Goal: Transaction & Acquisition: Purchase product/service

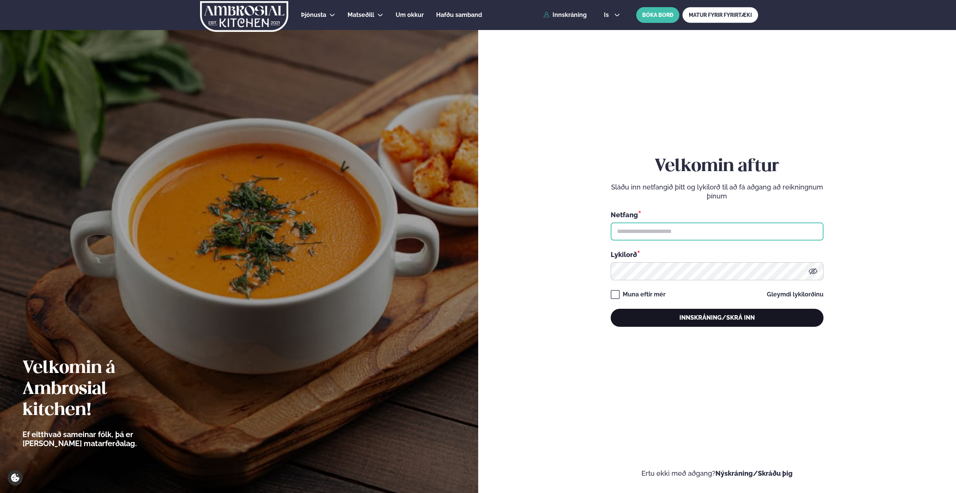
type input "**********"
click at [704, 314] on button "Innskráning/Skrá inn" at bounding box center [717, 318] width 213 height 18
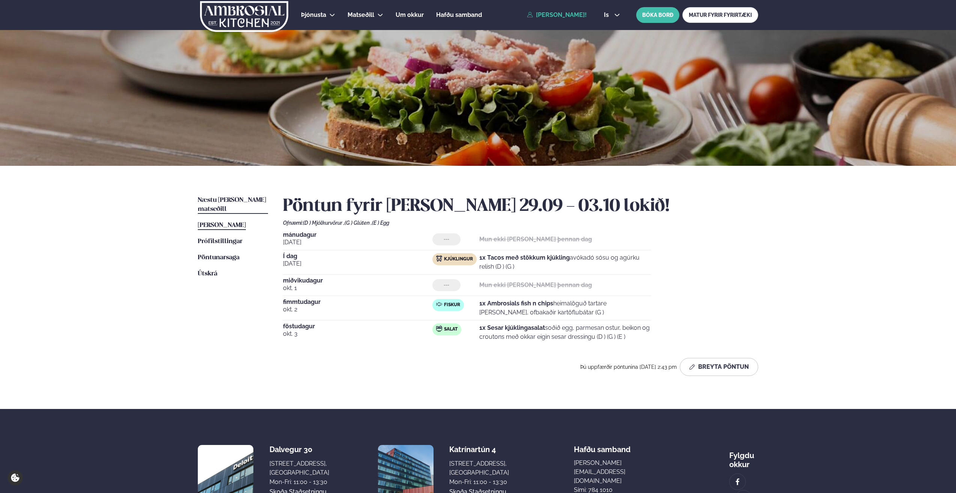
click at [228, 198] on span "Næstu [PERSON_NAME] matseðill" at bounding box center [232, 204] width 68 height 15
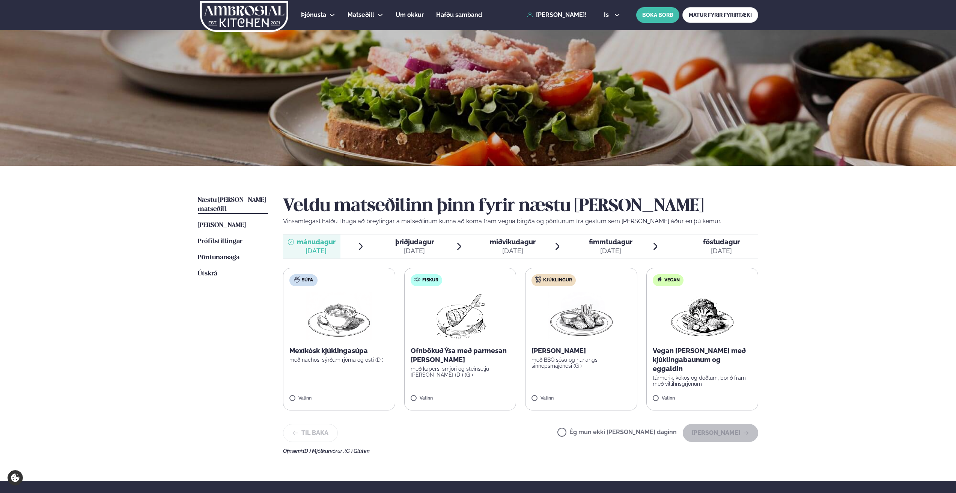
click at [417, 241] on span "þriðjudagur" at bounding box center [414, 242] width 39 height 8
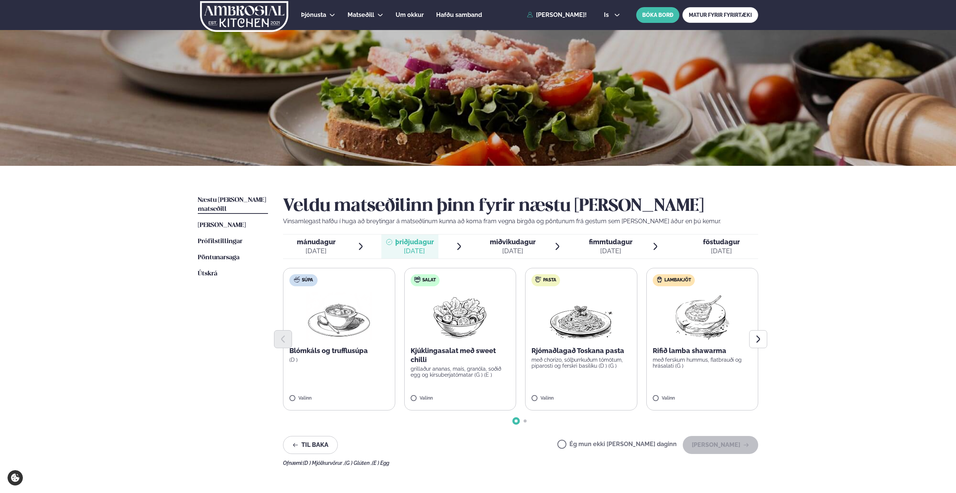
click at [507, 241] on span "miðvikudagur" at bounding box center [513, 242] width 46 height 8
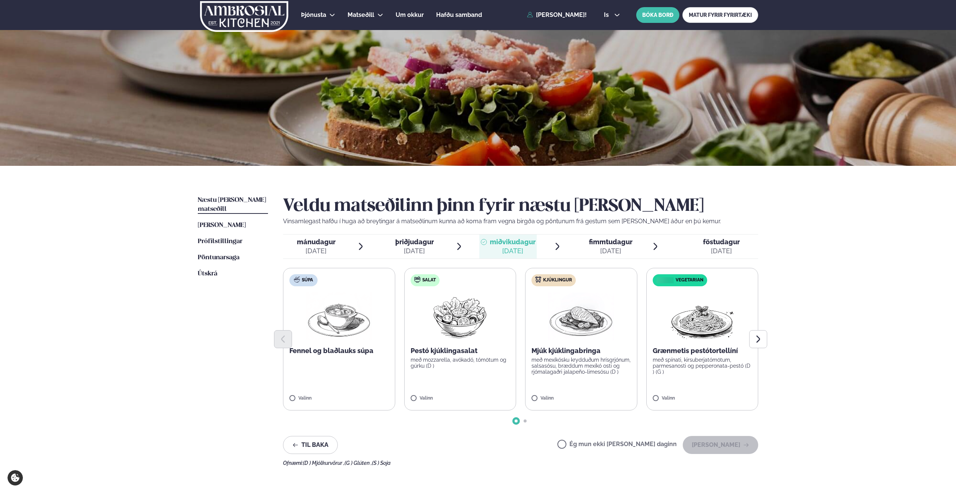
click at [593, 241] on span "fimmtudagur" at bounding box center [611, 242] width 44 height 8
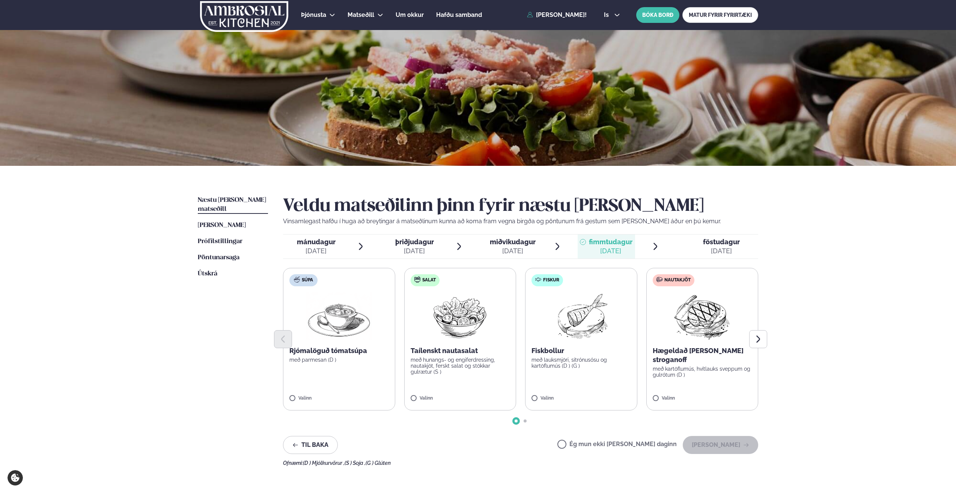
click at [702, 243] on span "föstudagur fös. [DATE]" at bounding box center [717, 247] width 82 height 24
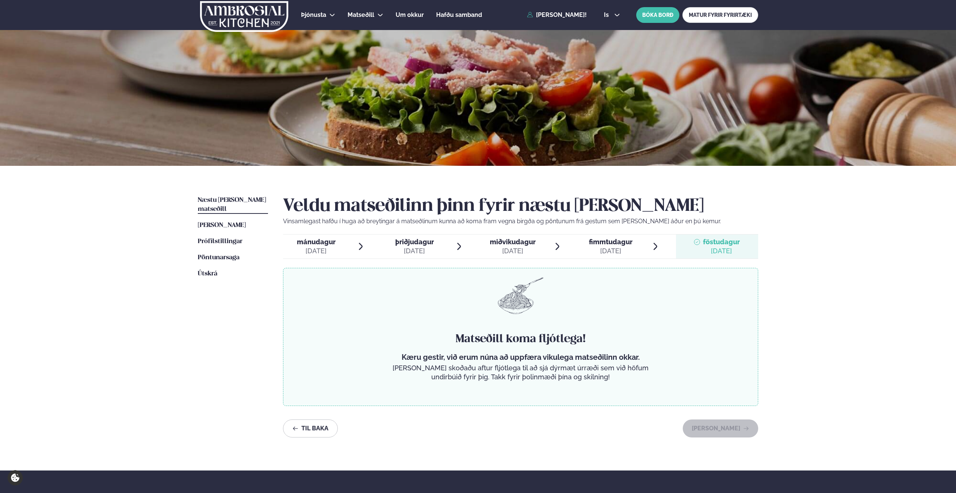
click at [327, 244] on span "mánudagur" at bounding box center [316, 242] width 39 height 8
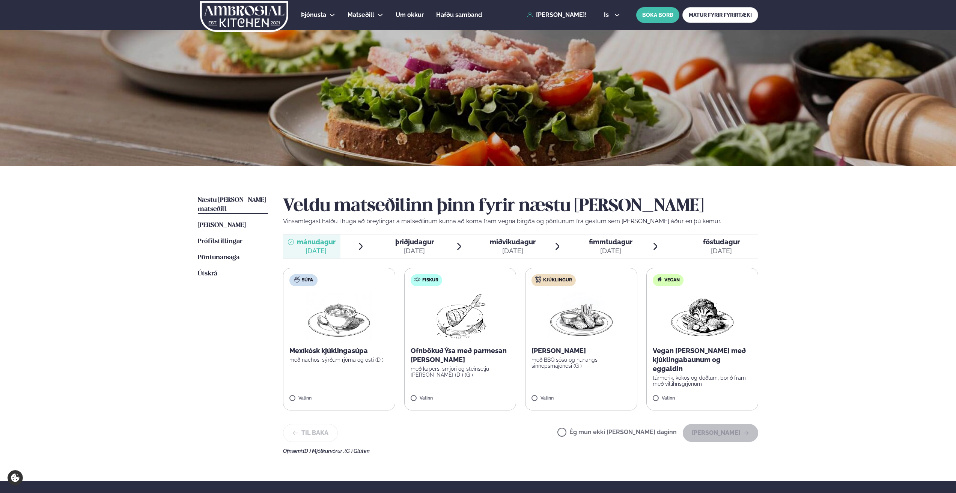
click at [568, 362] on p "með BBQ sósu og hunangs sinnepsmajónesi (G )" at bounding box center [580, 363] width 99 height 12
click at [723, 430] on button "[PERSON_NAME]" at bounding box center [720, 433] width 75 height 18
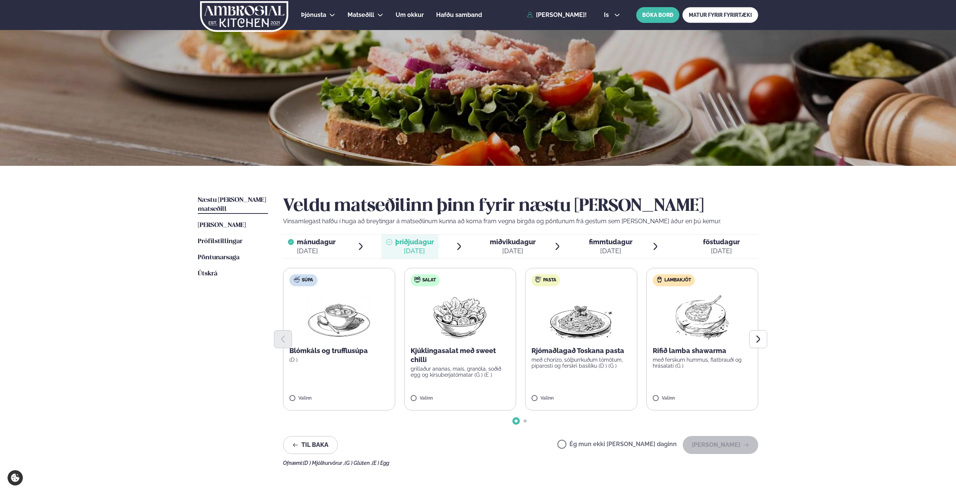
click at [434, 352] on p "Kjúklingasalat með sweet chilli" at bounding box center [460, 355] width 99 height 18
click at [753, 341] on button "Next slide" at bounding box center [758, 339] width 18 height 18
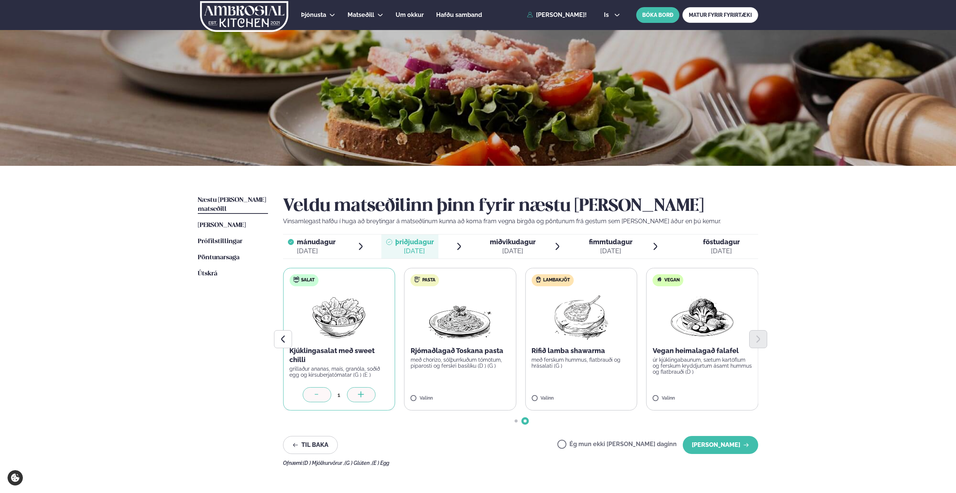
click at [469, 363] on p "með chorizo, sólþurrkuðum tómötum, piparosti og ferskri basilíku (D ) (G )" at bounding box center [460, 363] width 99 height 12
click at [313, 396] on div at bounding box center [316, 394] width 29 height 15
click at [736, 442] on button "[PERSON_NAME]" at bounding box center [720, 445] width 75 height 18
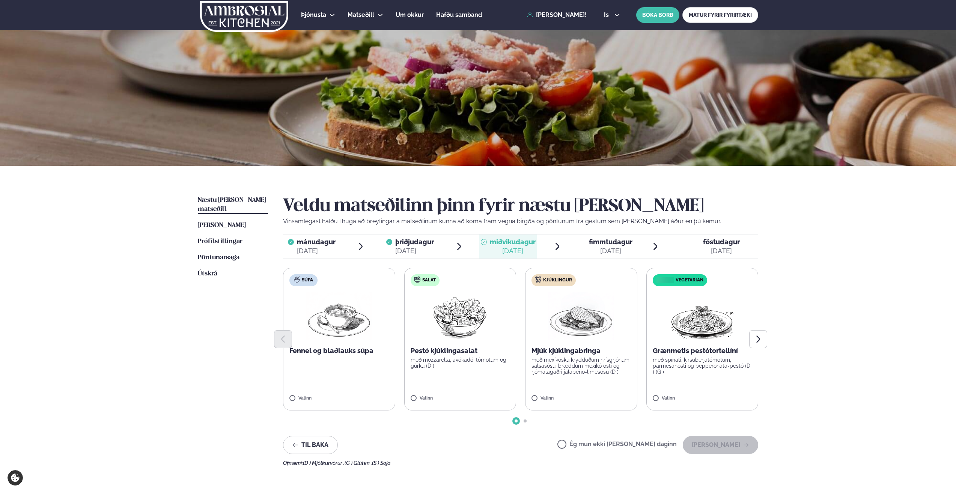
click at [580, 368] on p "með mexíkósku krydduðum hrísgrjónum, salsasósu, bræddum mexíkó osti og rjómalag…" at bounding box center [580, 366] width 99 height 18
click at [738, 439] on button "[PERSON_NAME]" at bounding box center [720, 445] width 75 height 18
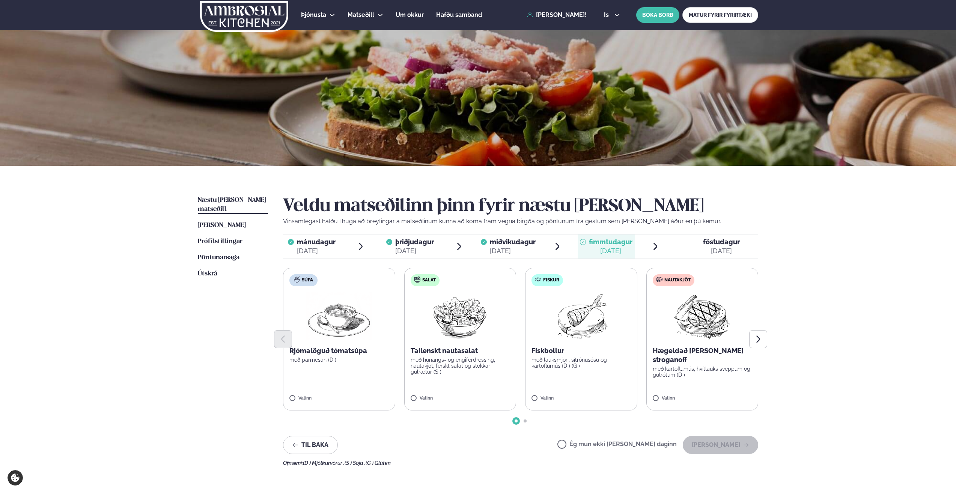
click at [453, 316] on img at bounding box center [460, 316] width 66 height 48
click at [732, 440] on button "[PERSON_NAME]" at bounding box center [720, 445] width 75 height 18
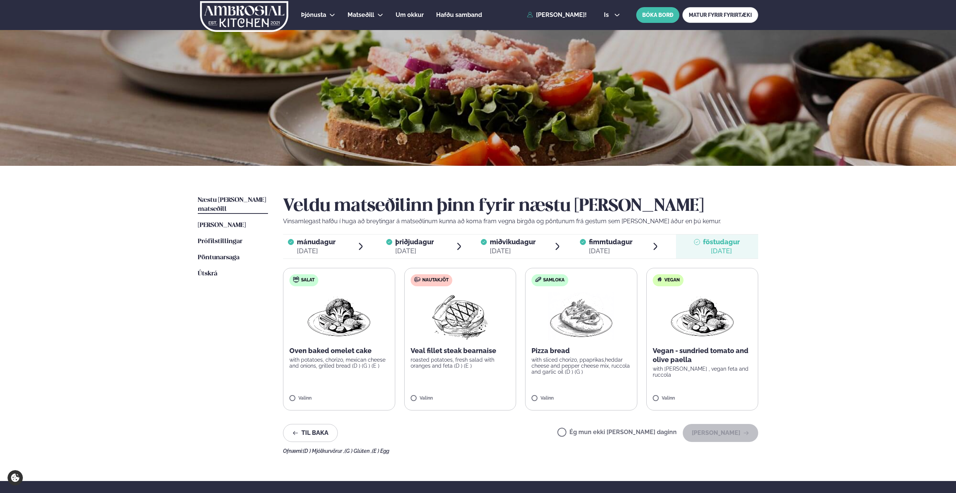
click at [466, 321] on img at bounding box center [460, 316] width 66 height 48
click at [712, 433] on button "[PERSON_NAME]" at bounding box center [720, 433] width 75 height 18
